Goal: Task Accomplishment & Management: Manage account settings

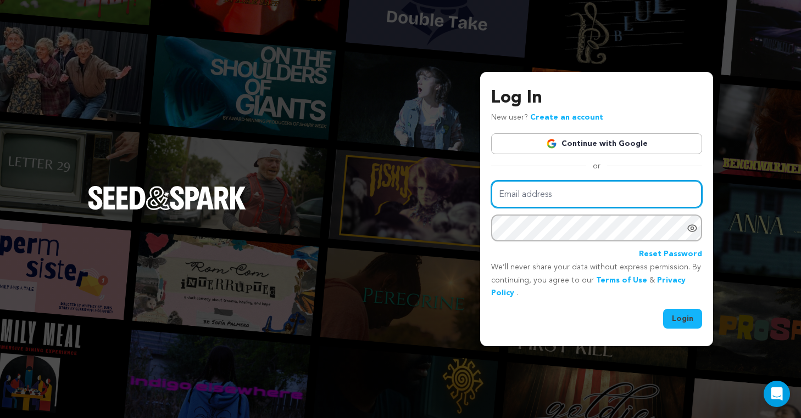
click at [520, 194] on input "Email address" at bounding box center [596, 195] width 211 height 28
type input "raechelzar@gmail.com"
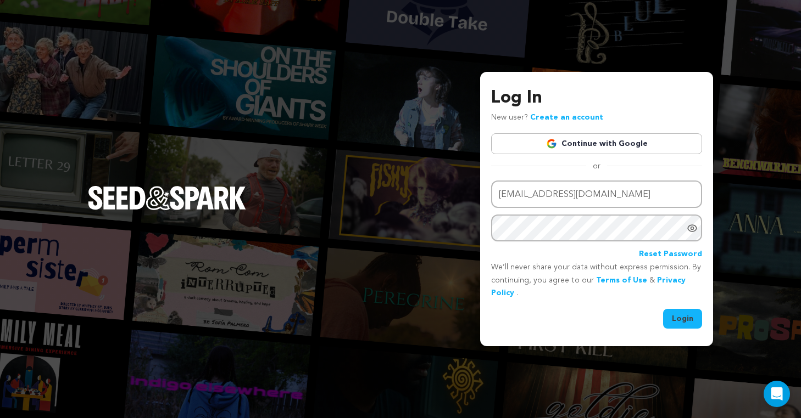
click at [678, 323] on button "Login" at bounding box center [682, 319] width 39 height 20
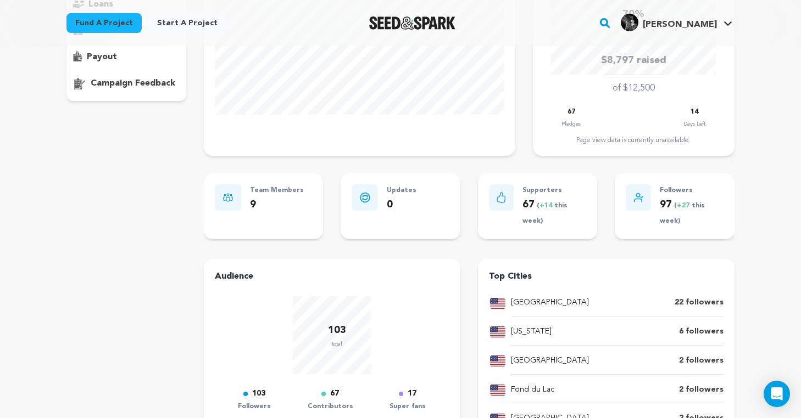
scroll to position [195, 0]
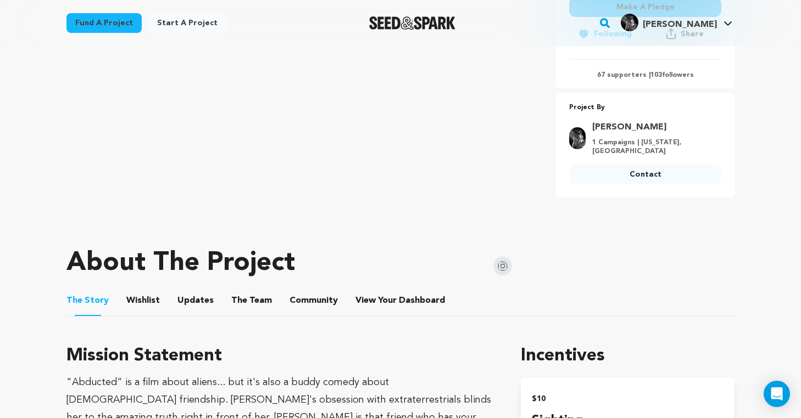
scroll to position [365, 0]
